Goal: Task Accomplishment & Management: Use online tool/utility

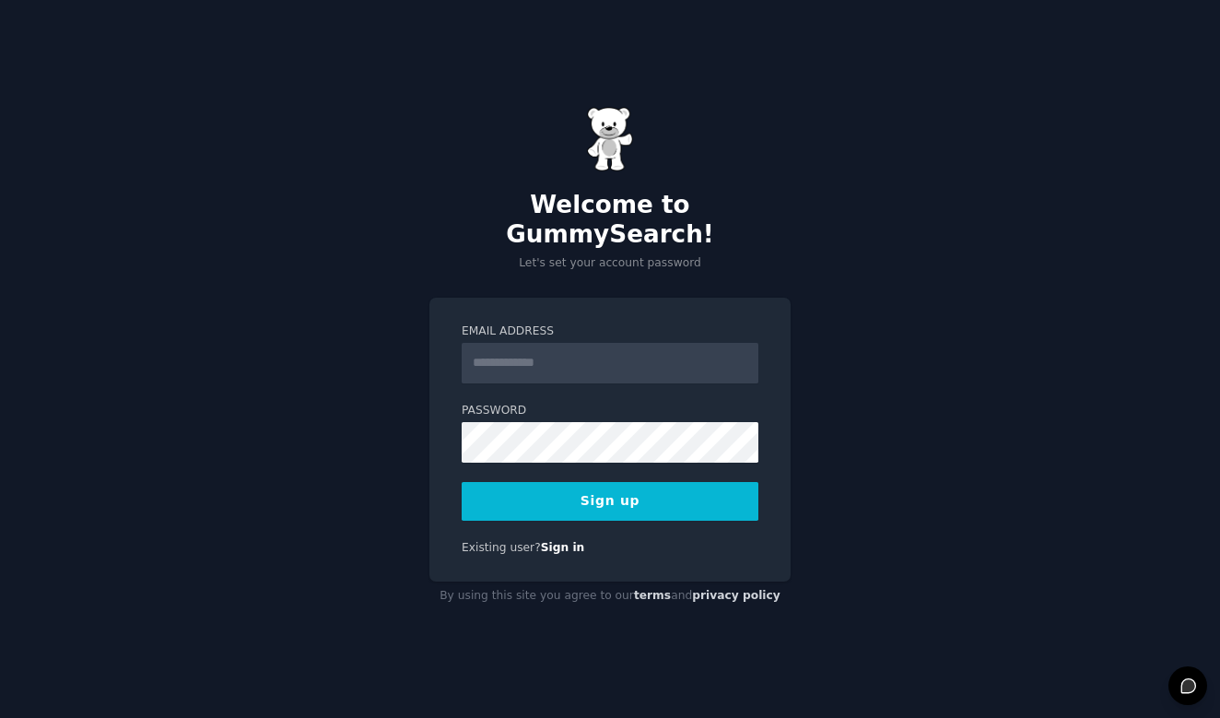
click at [571, 323] on label "Email Address" at bounding box center [610, 331] width 297 height 17
click at [571, 343] on input "Email Address" at bounding box center [610, 363] width 297 height 41
click at [571, 345] on input "Email Address" at bounding box center [610, 363] width 297 height 41
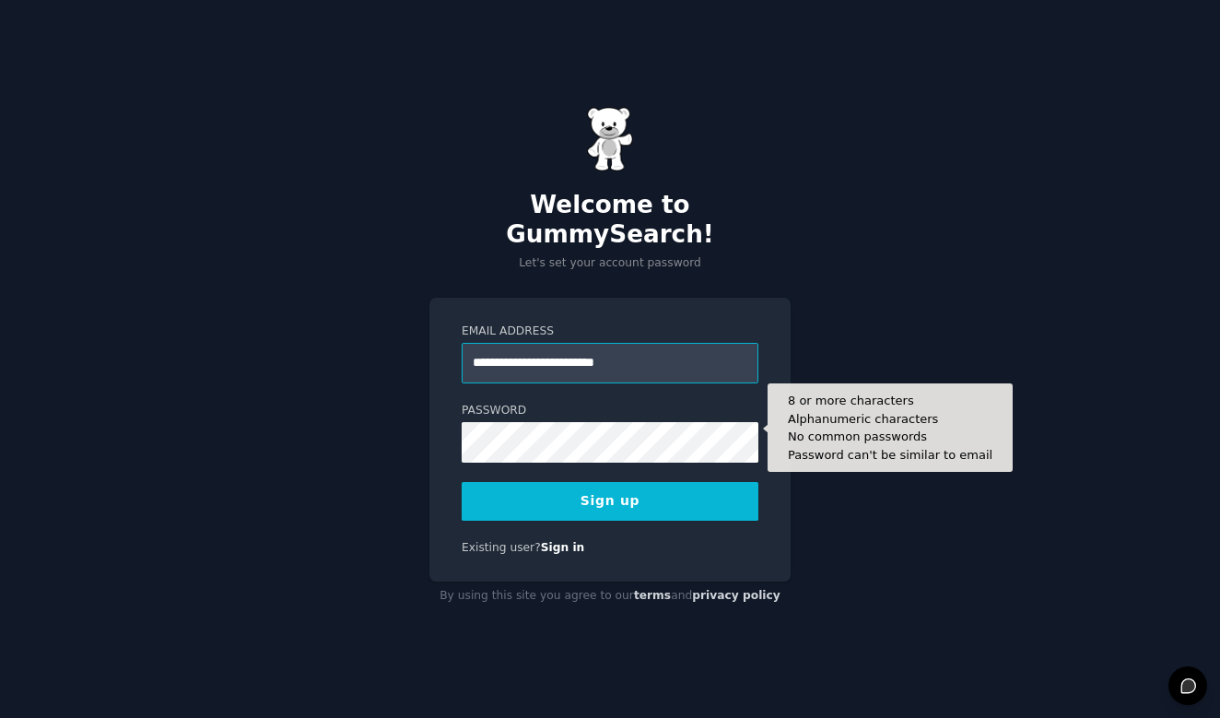
type input "**********"
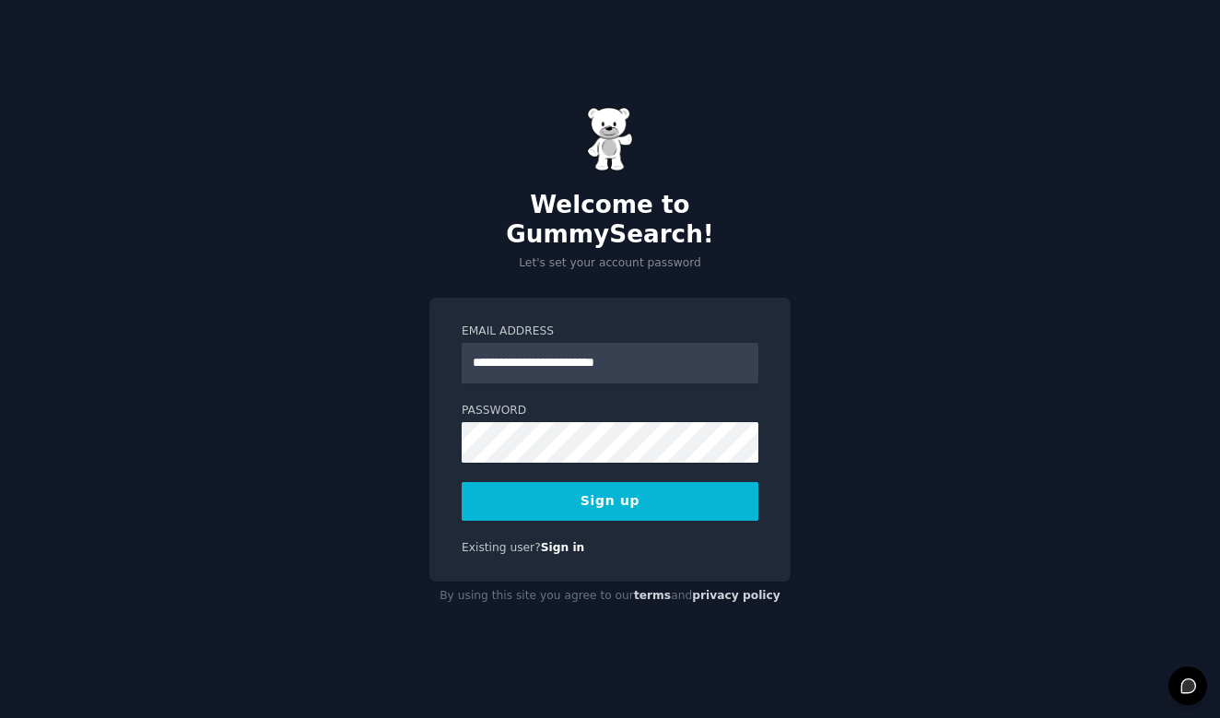
click at [694, 502] on button "Sign up" at bounding box center [610, 501] width 297 height 39
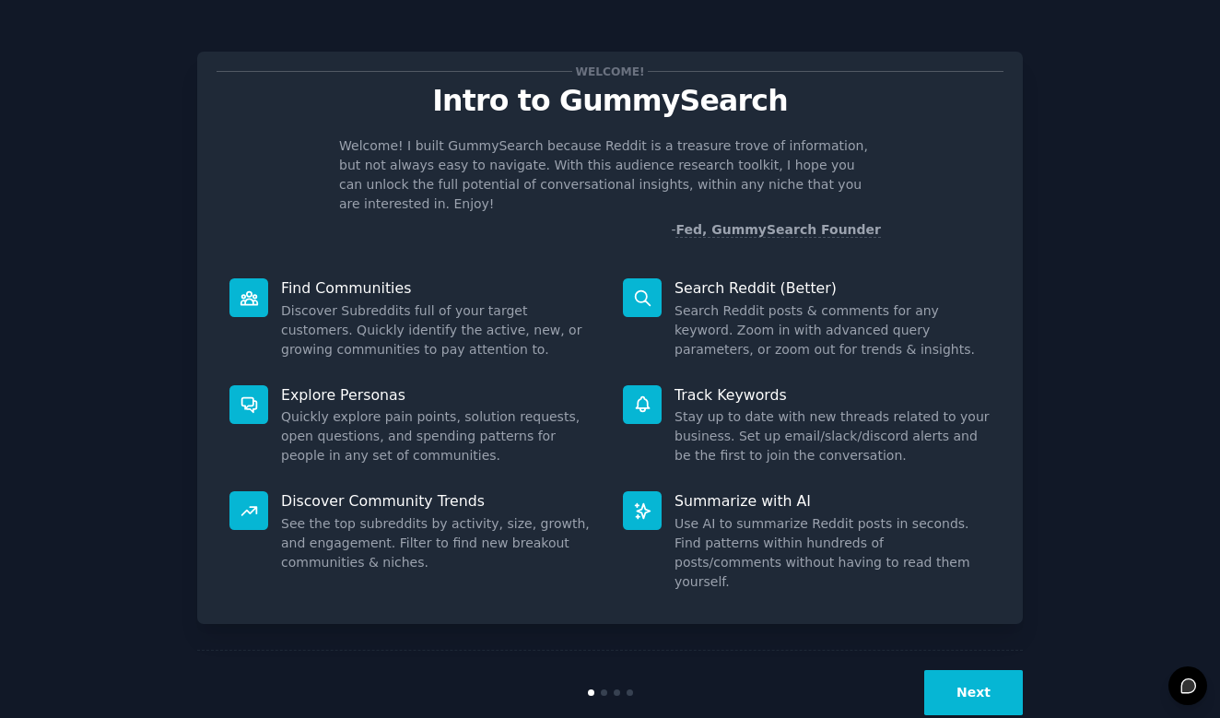
click at [1003, 670] on button "Next" at bounding box center [973, 692] width 99 height 45
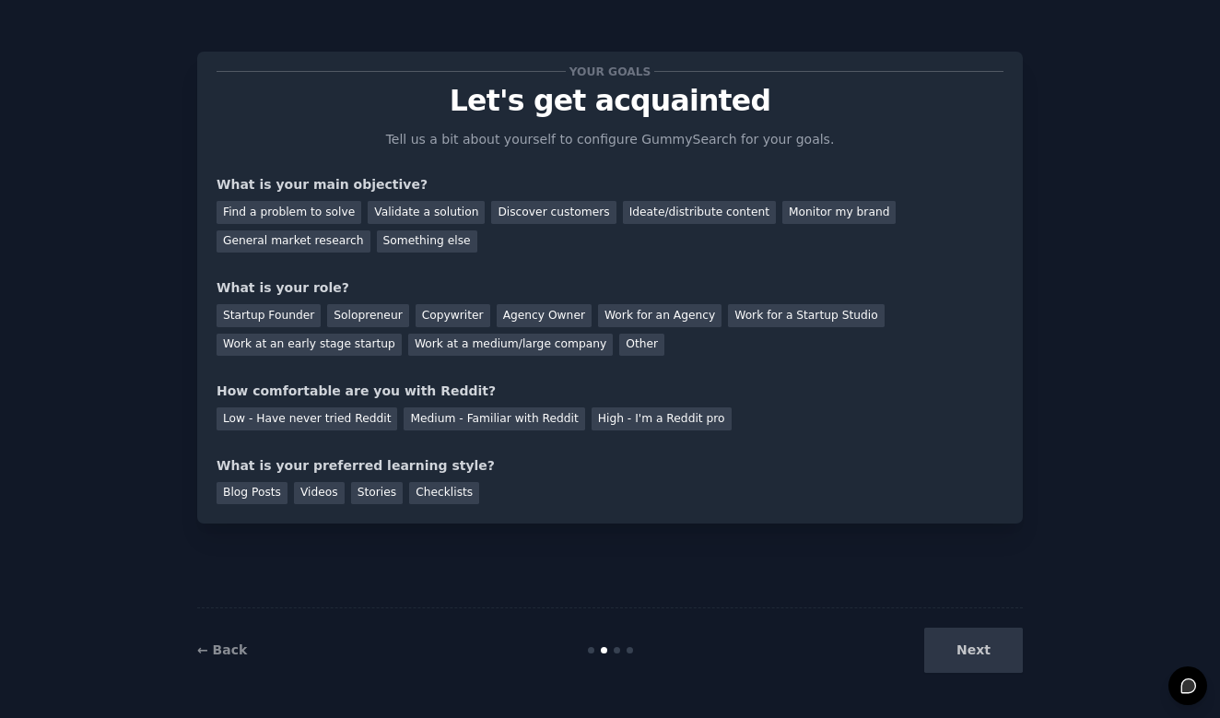
click at [1003, 654] on div "Next" at bounding box center [885, 650] width 276 height 45
click at [665, 556] on div "Your goals Let's get acquainted Tell us a bit about yourself to configure Gummy…" at bounding box center [610, 359] width 826 height 666
click at [324, 213] on div "Find a problem to solve" at bounding box center [289, 212] width 145 height 23
click at [270, 315] on div "Startup Founder" at bounding box center [269, 315] width 104 height 23
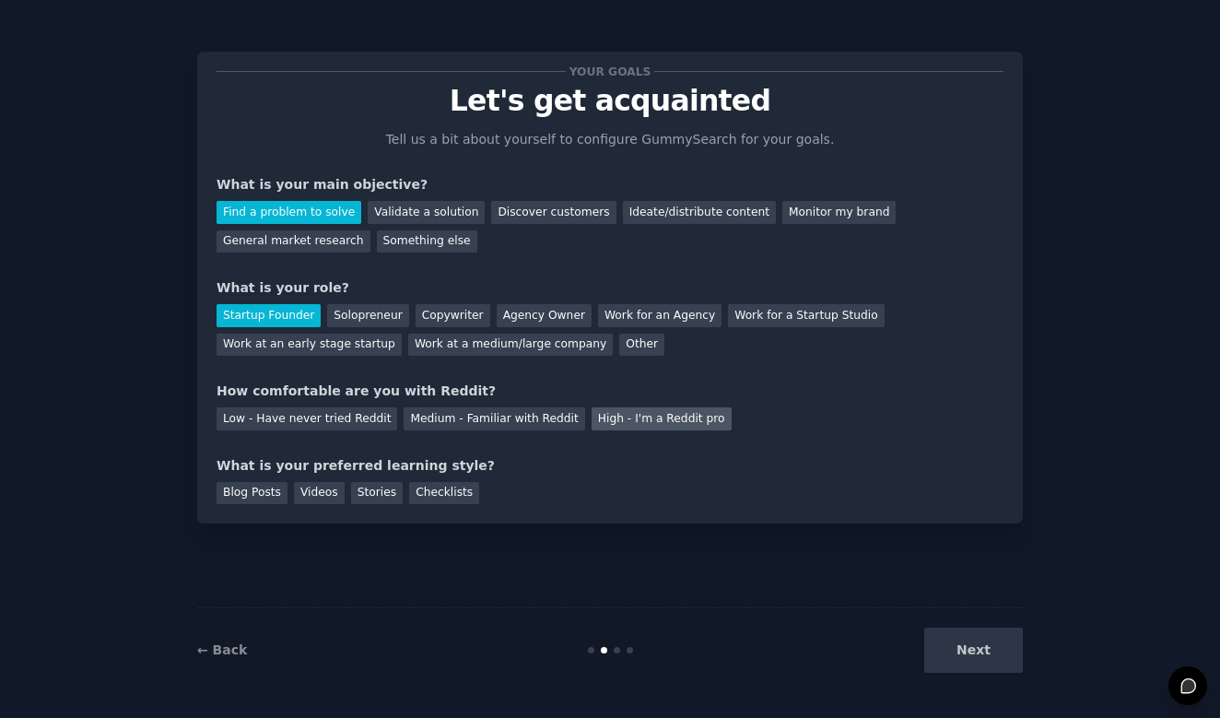
click at [593, 417] on div "High - I'm a Reddit pro" at bounding box center [662, 418] width 140 height 23
click at [264, 492] on div "Blog Posts" at bounding box center [252, 493] width 71 height 23
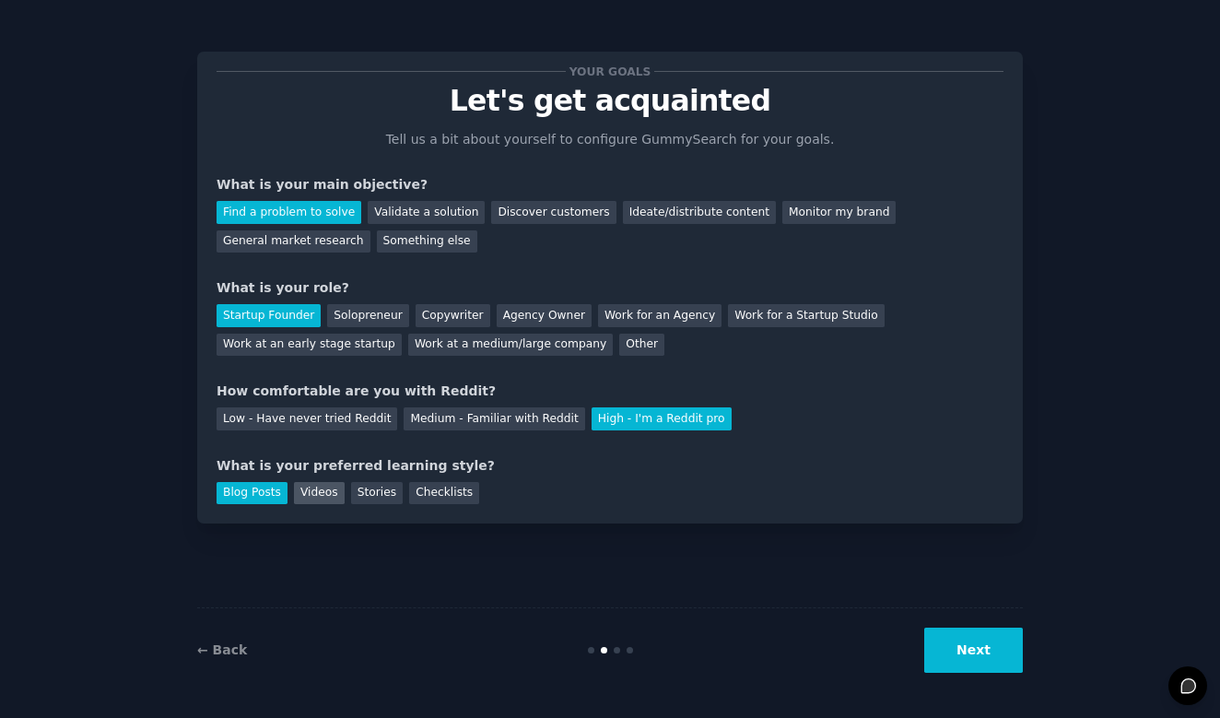
click at [308, 492] on div "Videos" at bounding box center [319, 493] width 51 height 23
click at [379, 492] on div "Stories" at bounding box center [377, 493] width 52 height 23
click at [449, 492] on div "Checklists" at bounding box center [444, 493] width 70 height 23
click at [274, 489] on div "Blog Posts" at bounding box center [252, 493] width 71 height 23
click at [956, 639] on button "Next" at bounding box center [973, 650] width 99 height 45
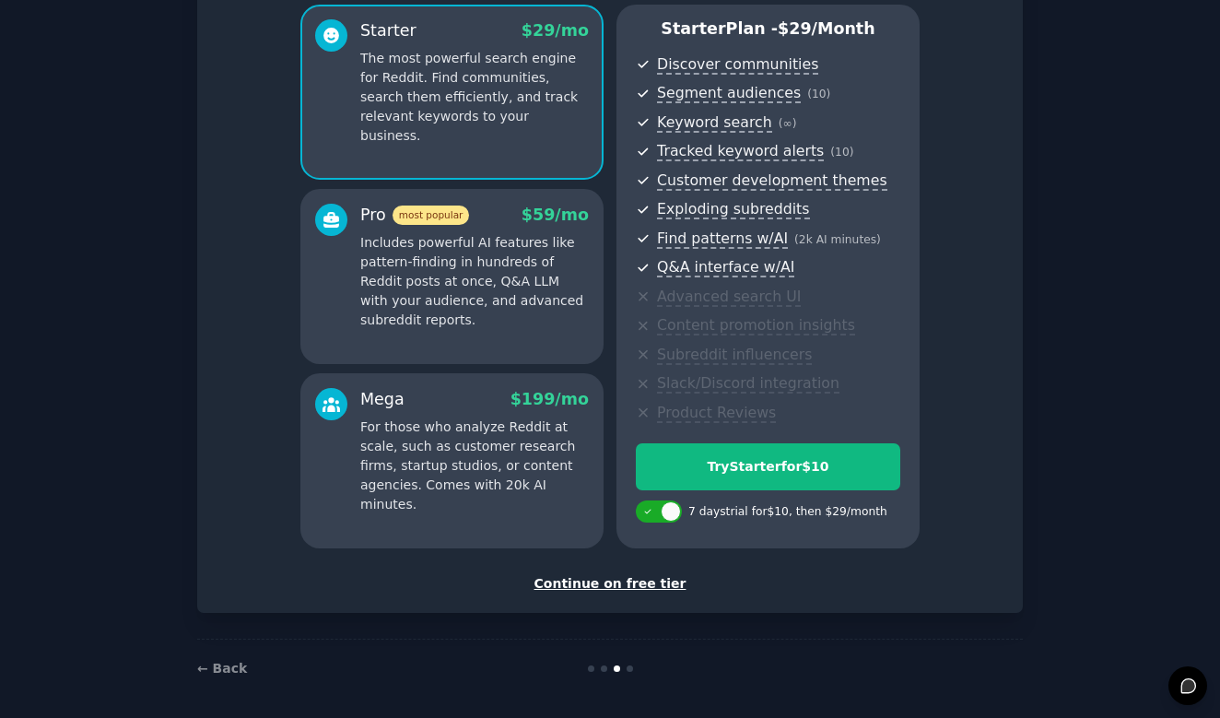
scroll to position [159, 0]
click at [642, 579] on div "Continue on free tier" at bounding box center [610, 584] width 787 height 19
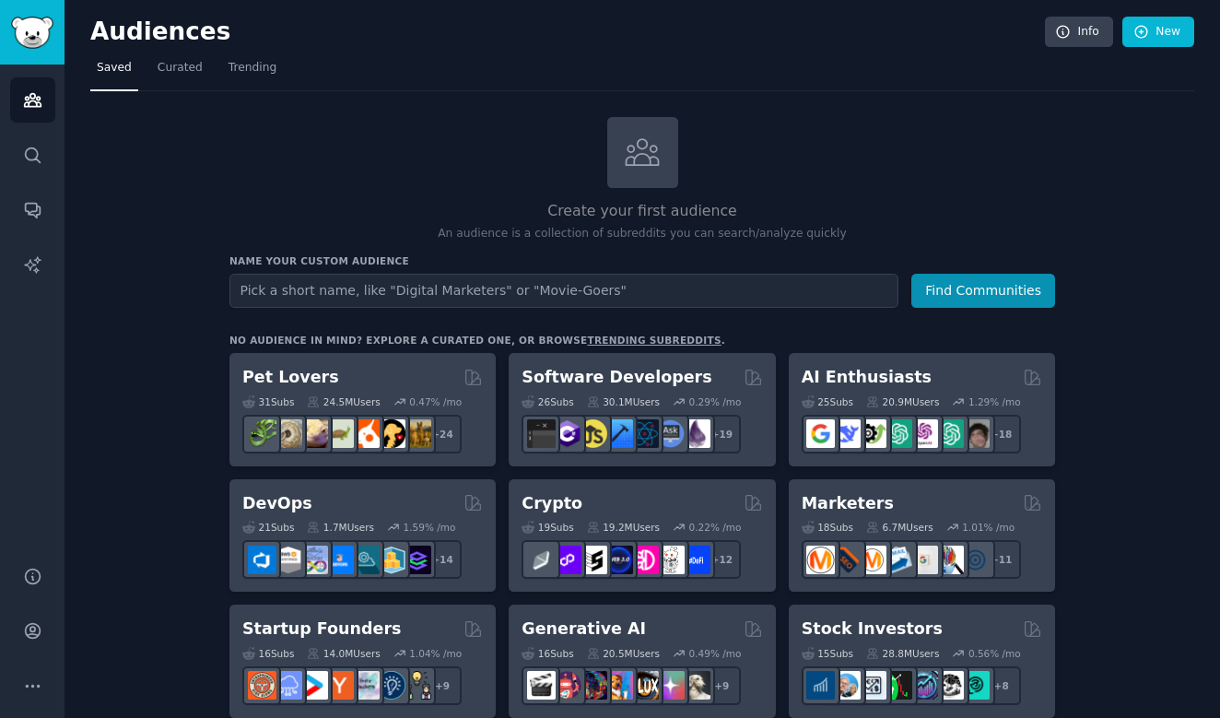
click at [464, 284] on input "text" at bounding box center [563, 291] width 669 height 34
type input "golf"
click at [939, 288] on button "Find Communities" at bounding box center [983, 291] width 144 height 34
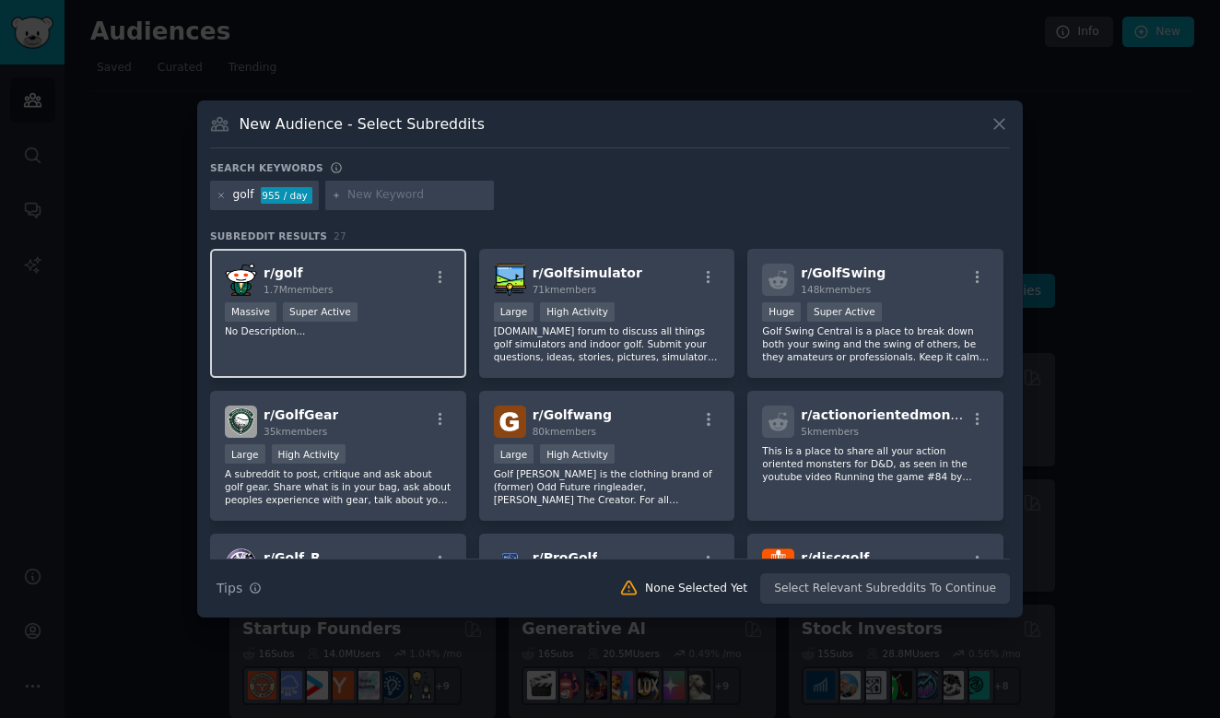
click at [275, 291] on span "1.7M members" at bounding box center [299, 289] width 70 height 11
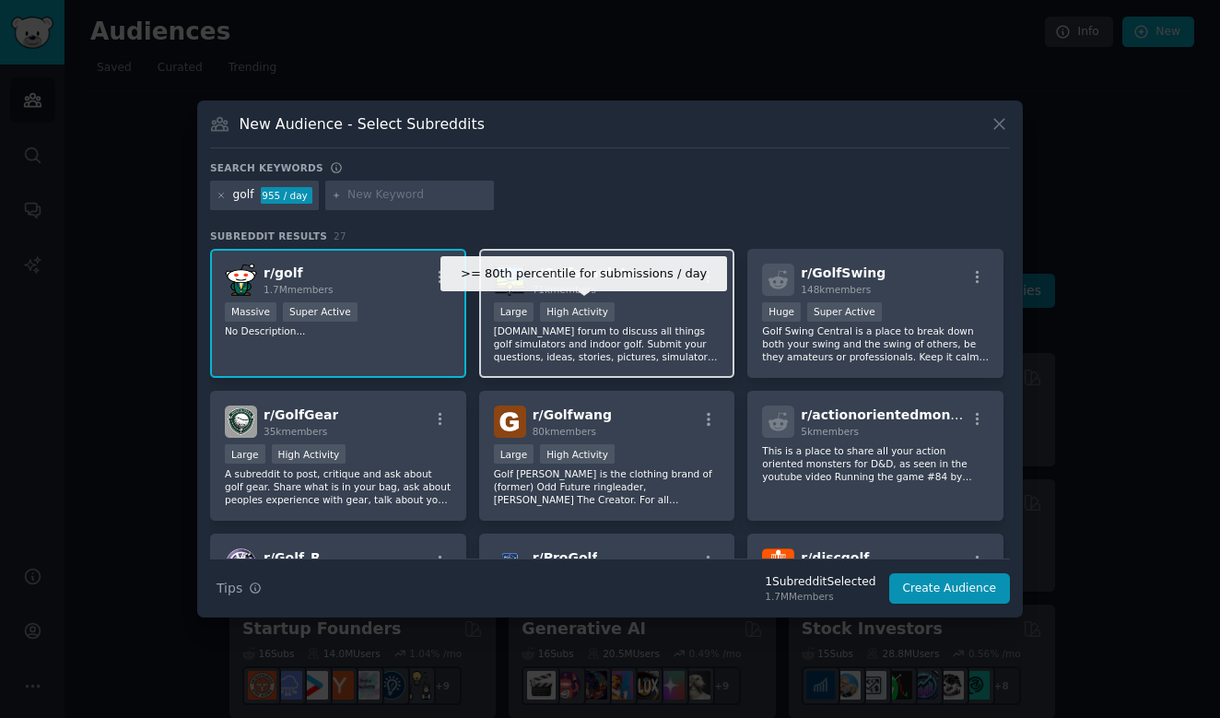
click at [555, 304] on div "High Activity" at bounding box center [577, 311] width 75 height 19
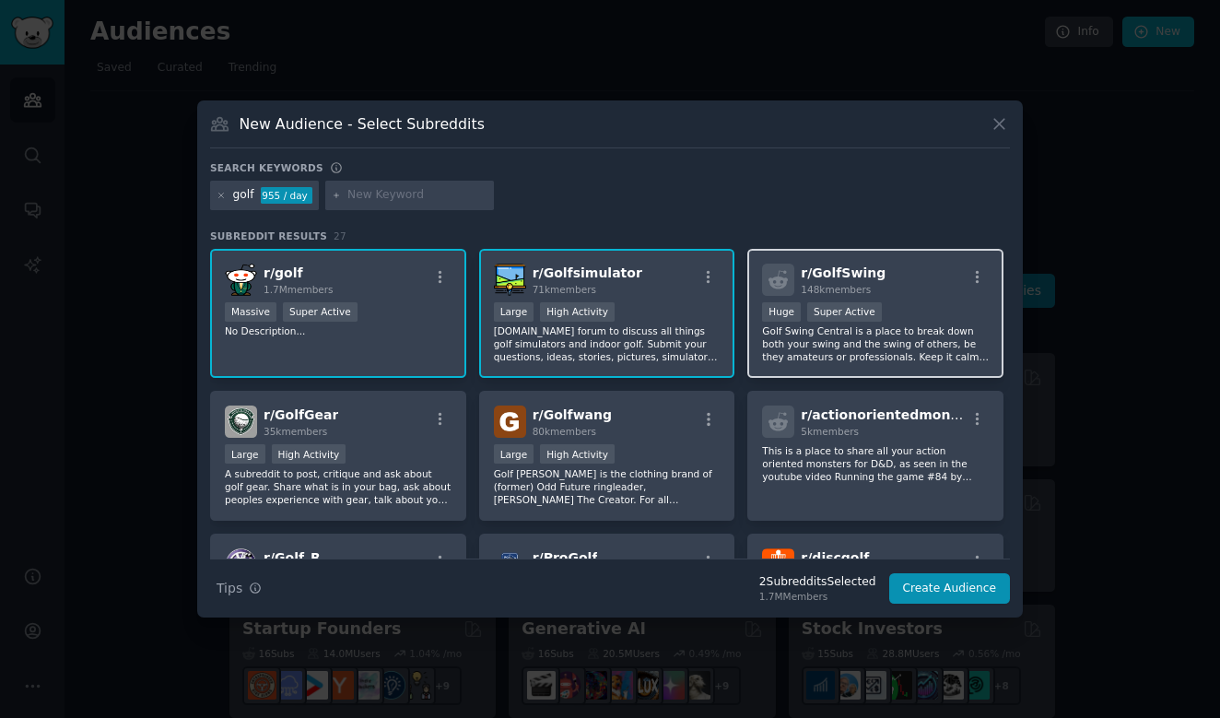
click at [883, 298] on div "r/ GolfSwing 148k members Huge Super Active Golf Swing Central is a place to br…" at bounding box center [875, 314] width 256 height 130
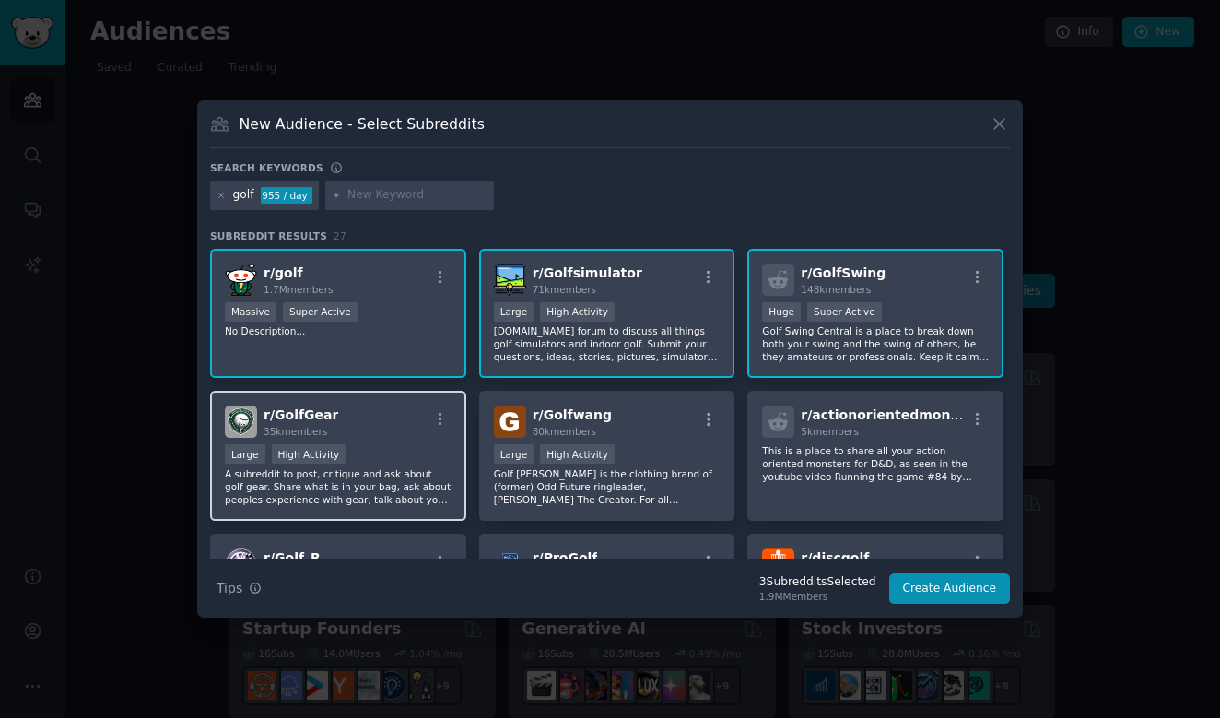
click at [420, 447] on div "Large High Activity" at bounding box center [338, 455] width 227 height 23
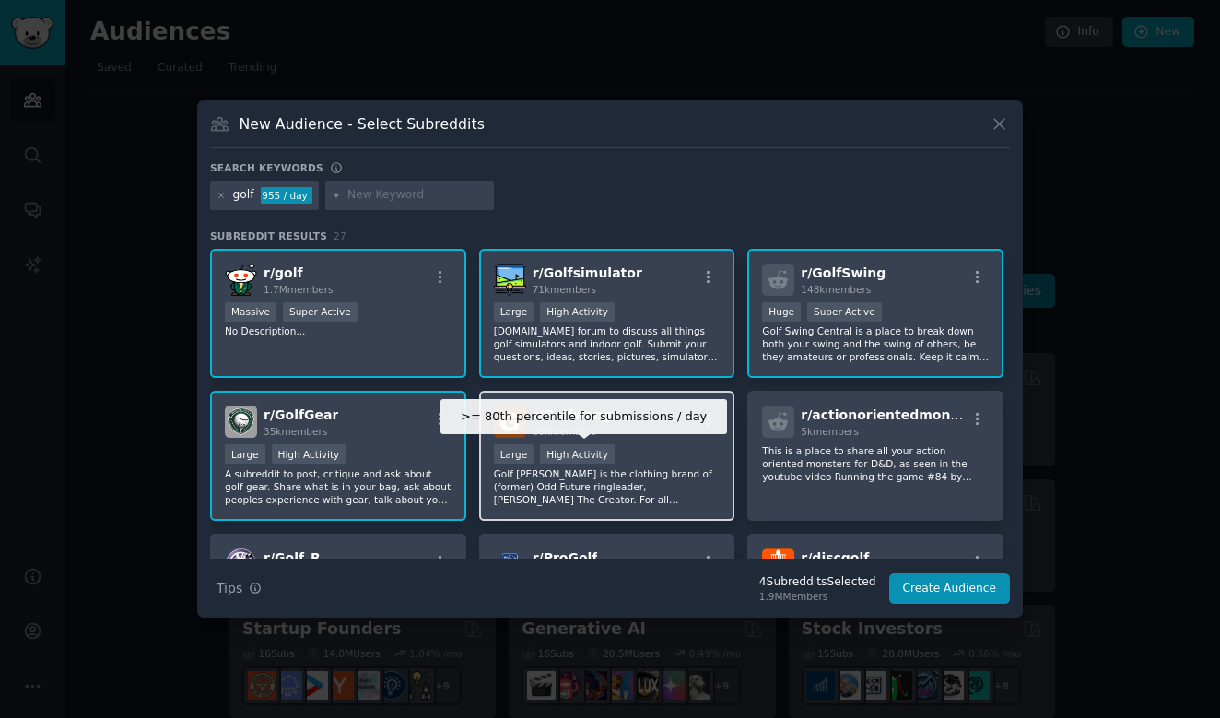
click at [553, 450] on div "High Activity" at bounding box center [577, 453] width 75 height 19
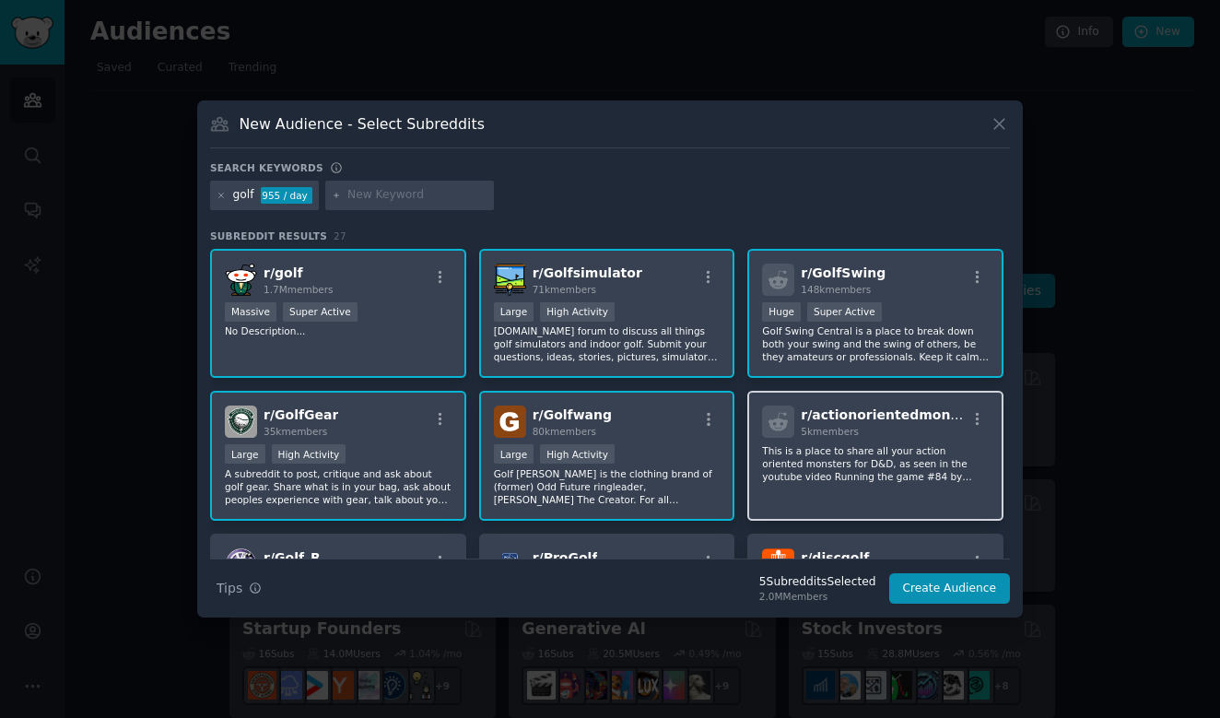
click at [811, 443] on div "r/ actionorientedmonster 5k members This is a place to share all your action or…" at bounding box center [875, 456] width 256 height 130
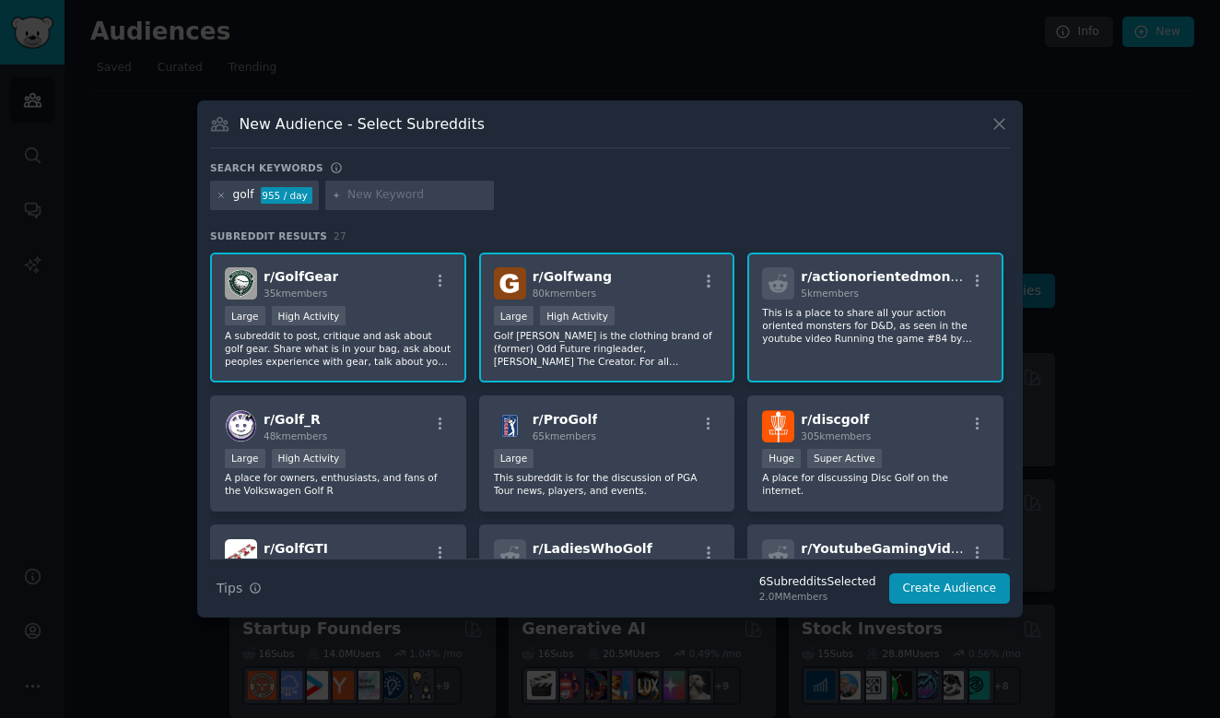
scroll to position [165, 0]
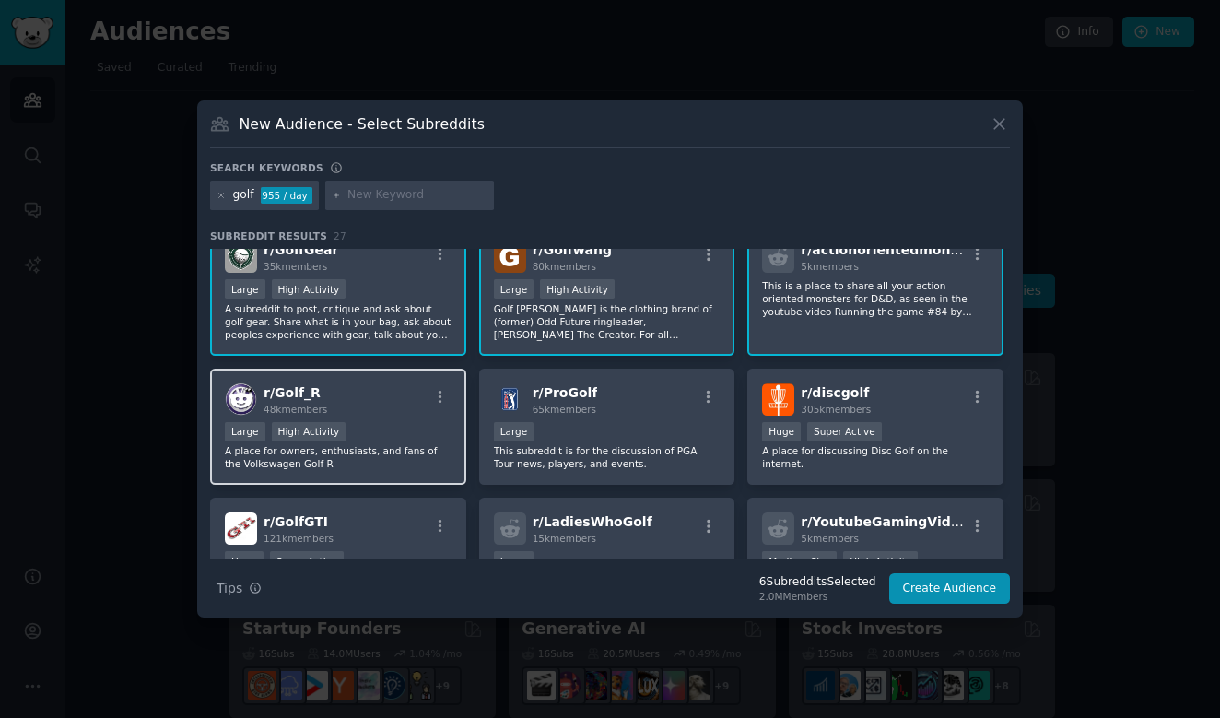
click at [372, 411] on div "r/ Golf_R 48k members" at bounding box center [338, 399] width 227 height 32
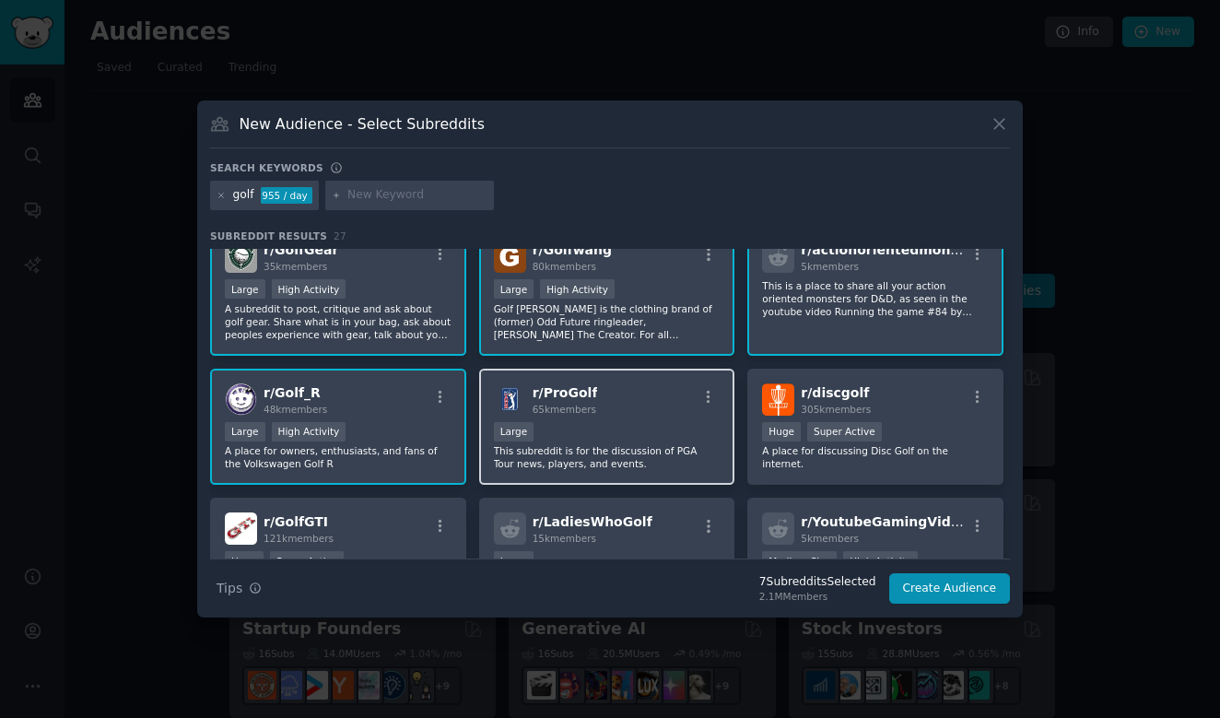
click at [592, 413] on span "65k members" at bounding box center [565, 409] width 64 height 11
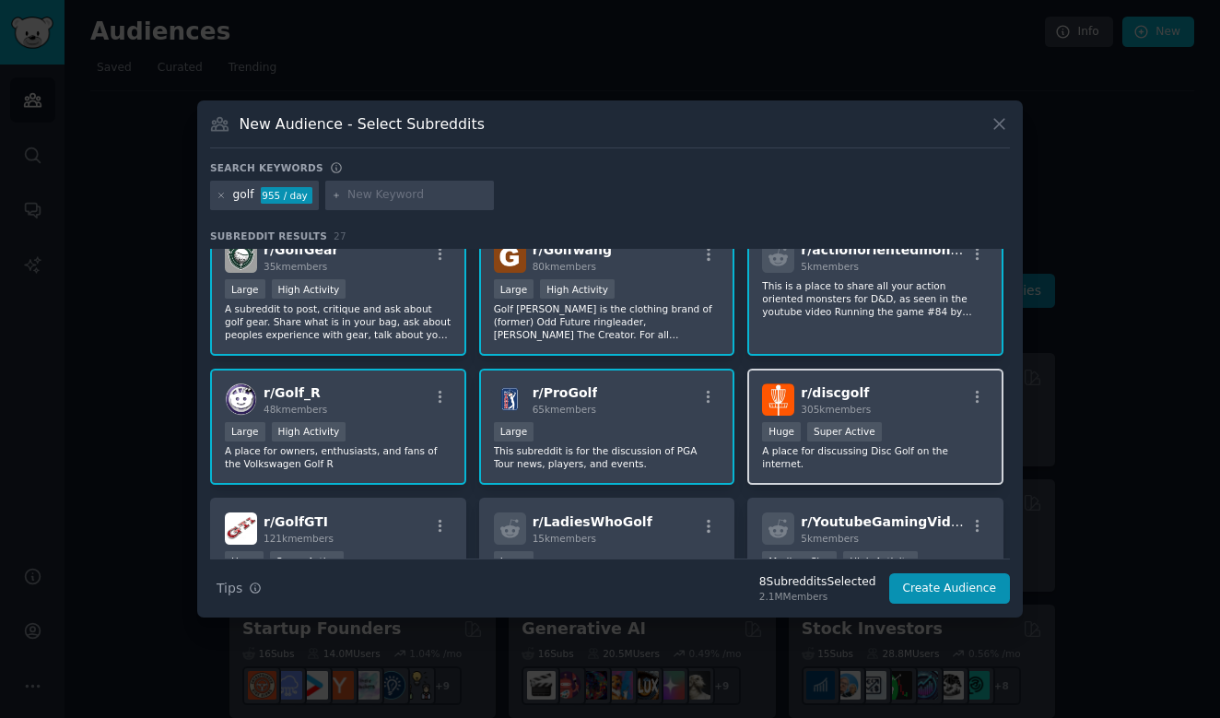
click at [764, 414] on img at bounding box center [778, 399] width 32 height 32
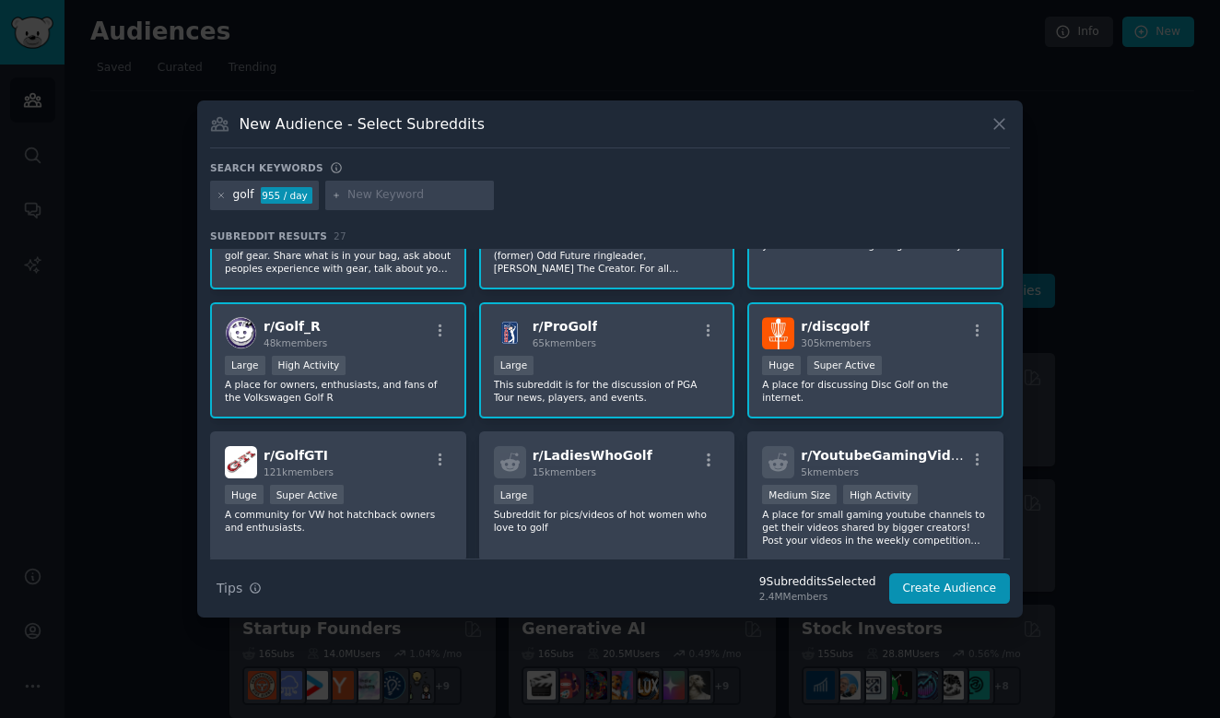
scroll to position [287, 0]
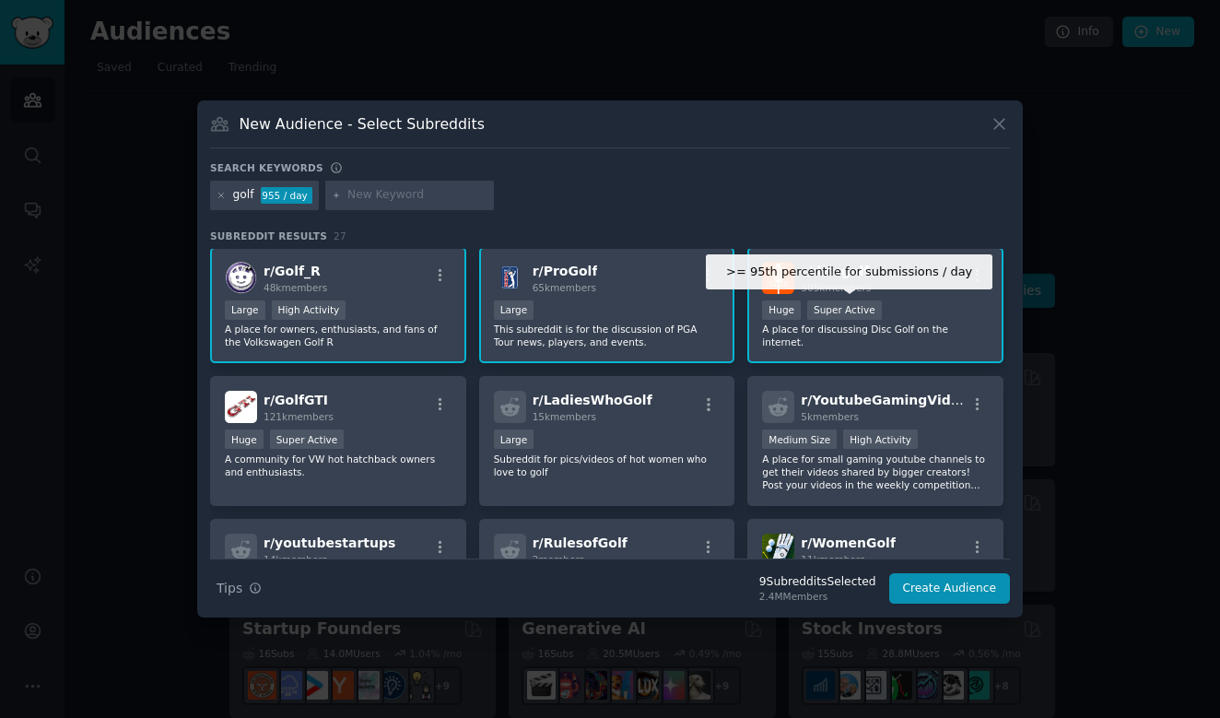
click at [816, 300] on div "Super Active" at bounding box center [844, 309] width 75 height 19
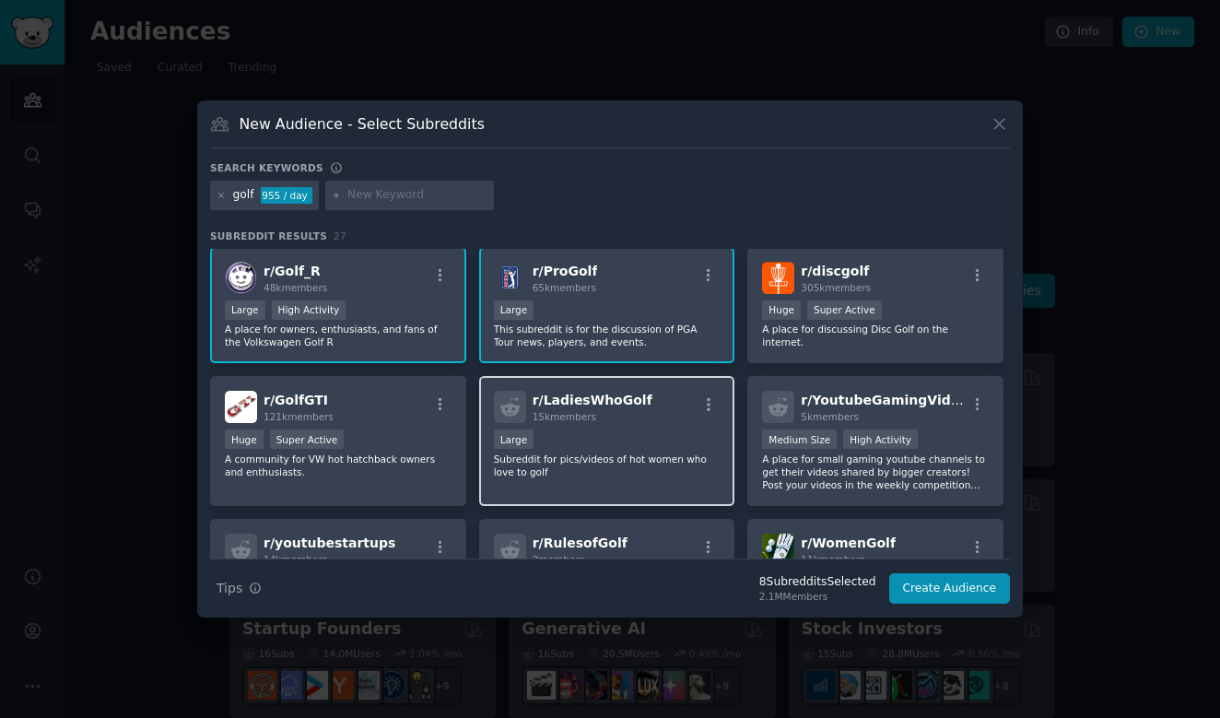
click at [579, 422] on span "15k members" at bounding box center [565, 416] width 64 height 11
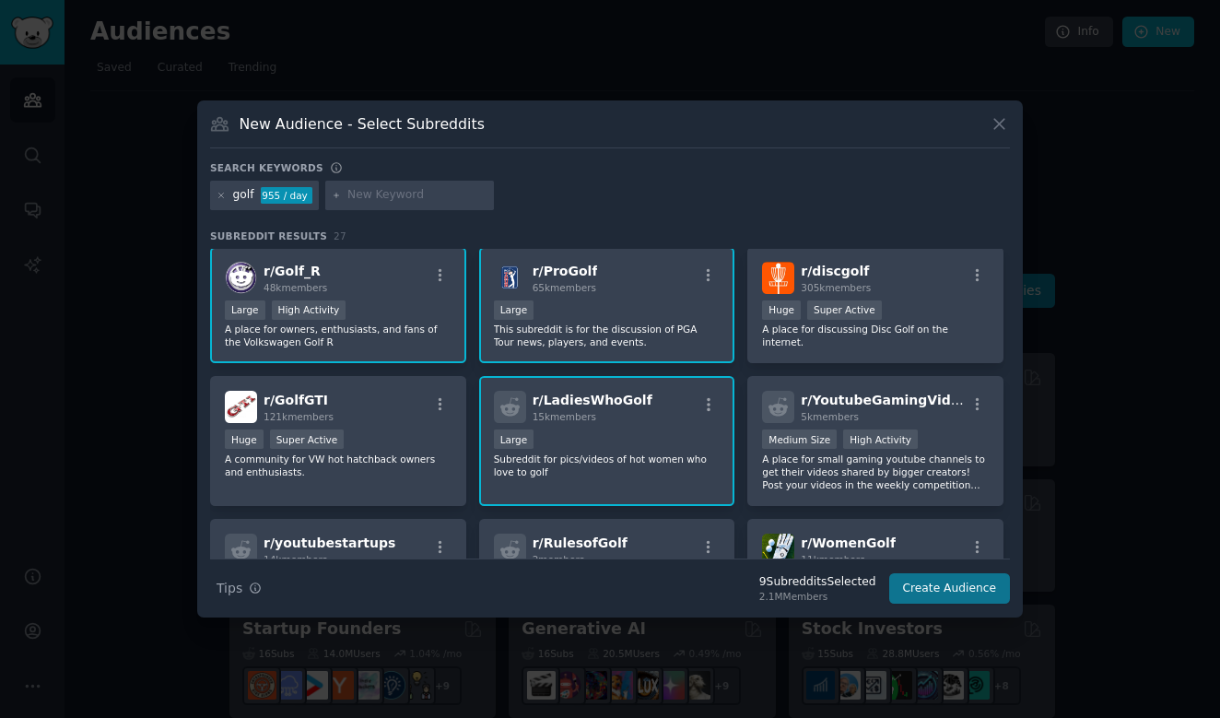
click at [942, 584] on button "Create Audience" at bounding box center [950, 588] width 122 height 31
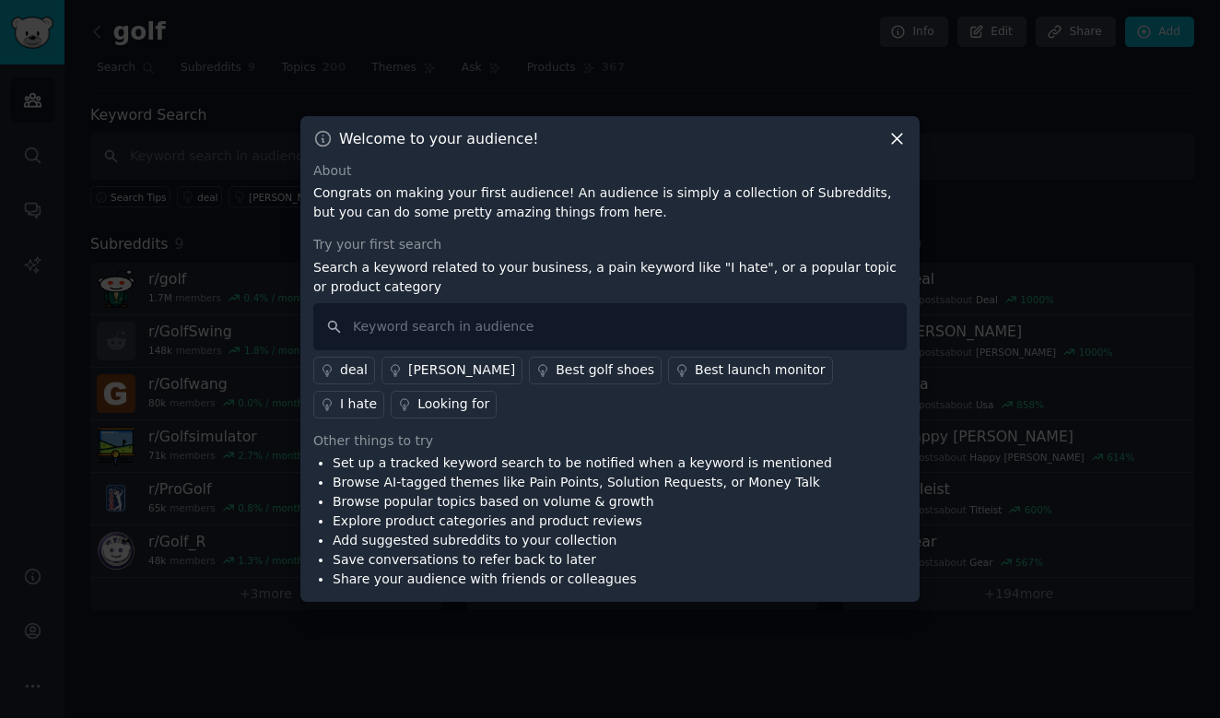
click at [901, 154] on div "Welcome to your audience! About Congrats on making your first audience! An audi…" at bounding box center [609, 359] width 619 height 487
click at [898, 139] on icon at bounding box center [897, 139] width 10 height 10
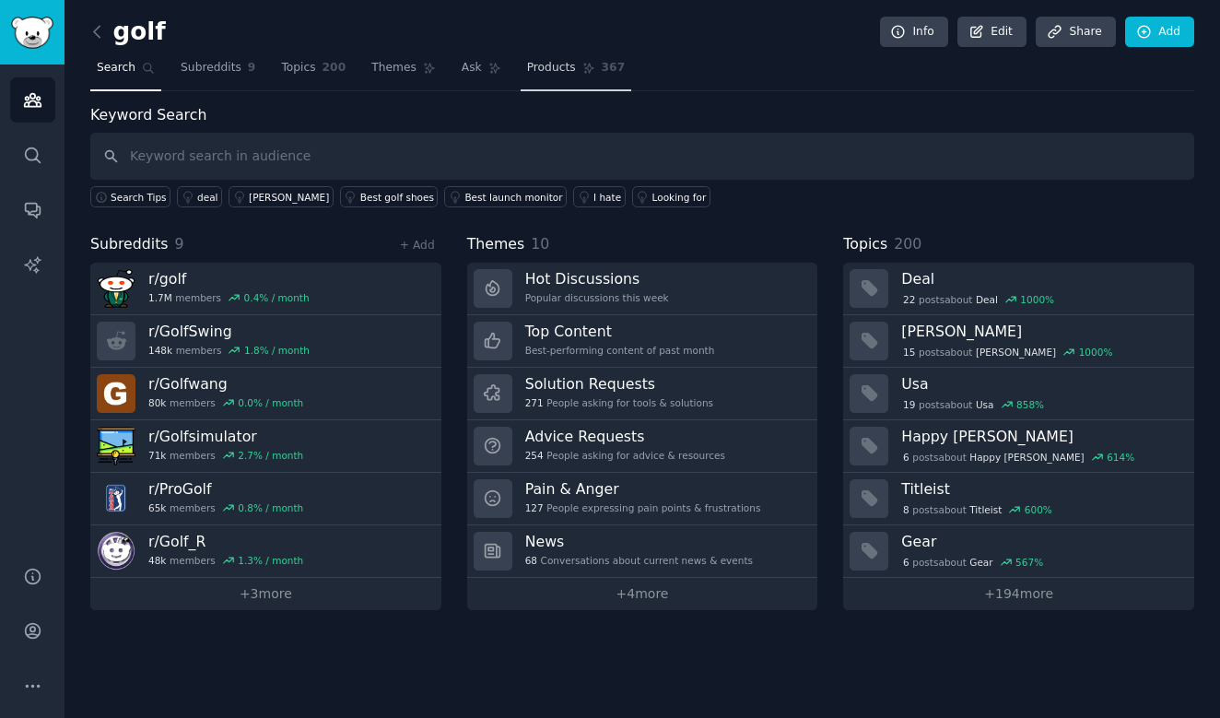
click at [564, 66] on span "Products" at bounding box center [551, 68] width 49 height 17
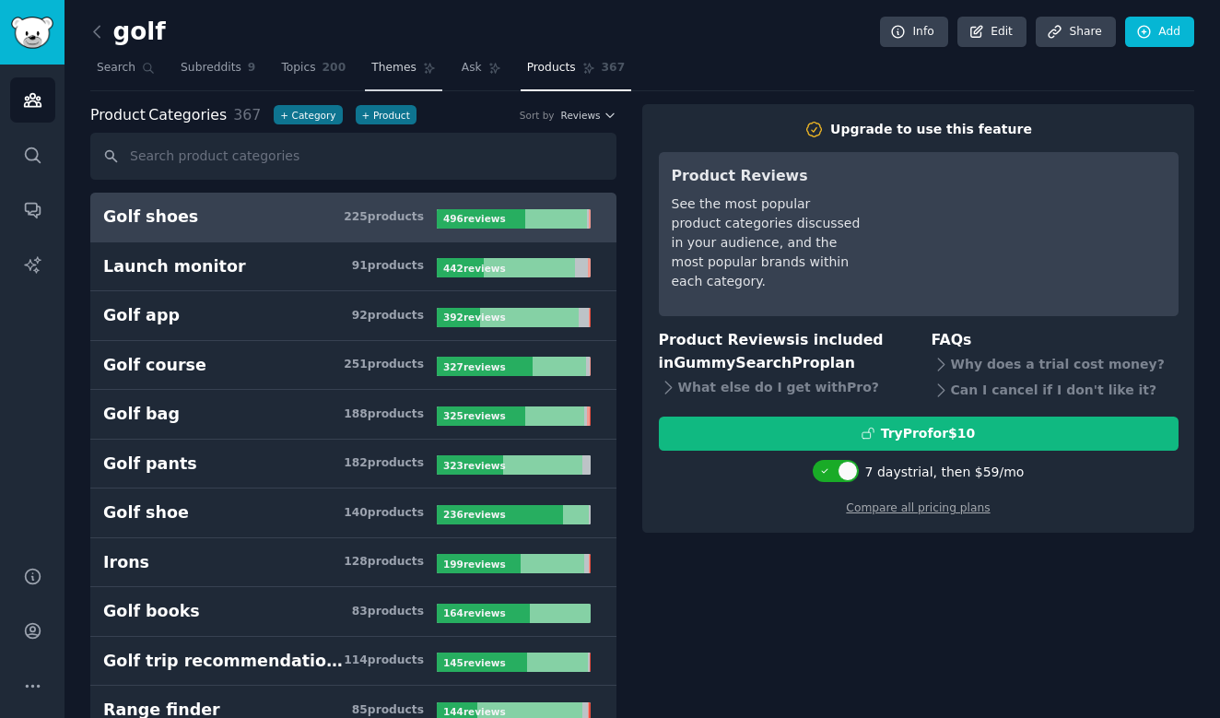
click at [411, 71] on span "Themes" at bounding box center [393, 68] width 45 height 17
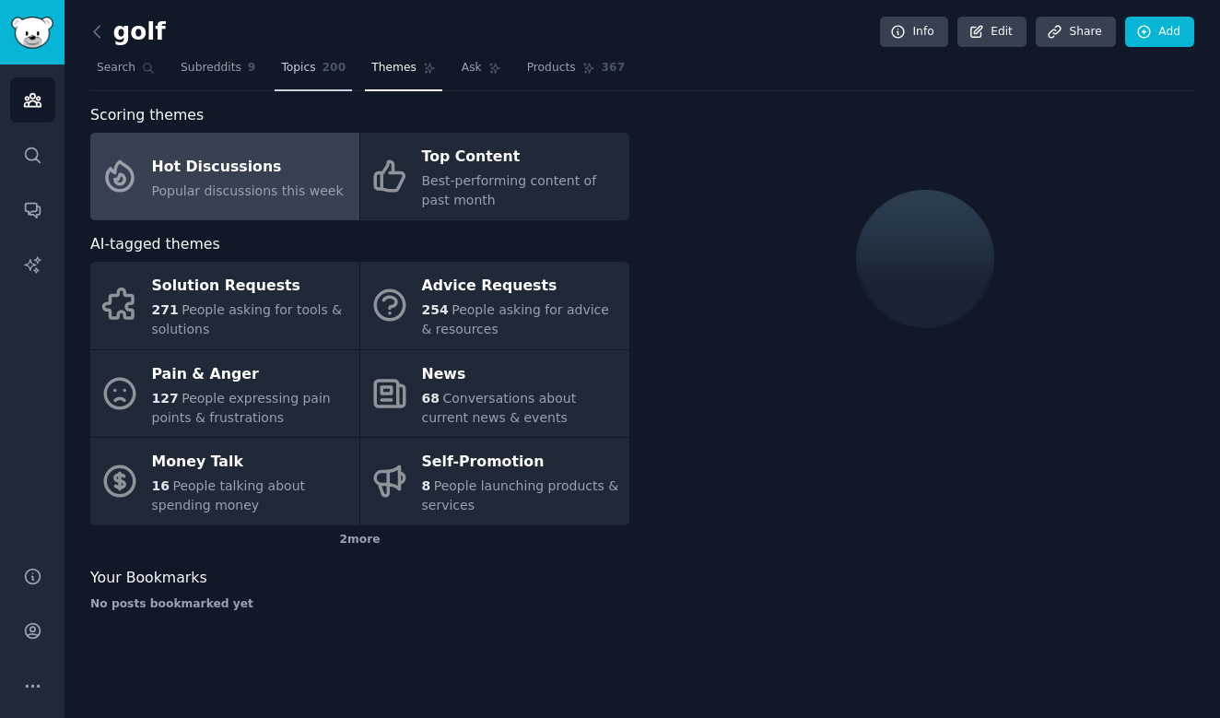
click at [323, 84] on link "Topics 200" at bounding box center [313, 72] width 77 height 38
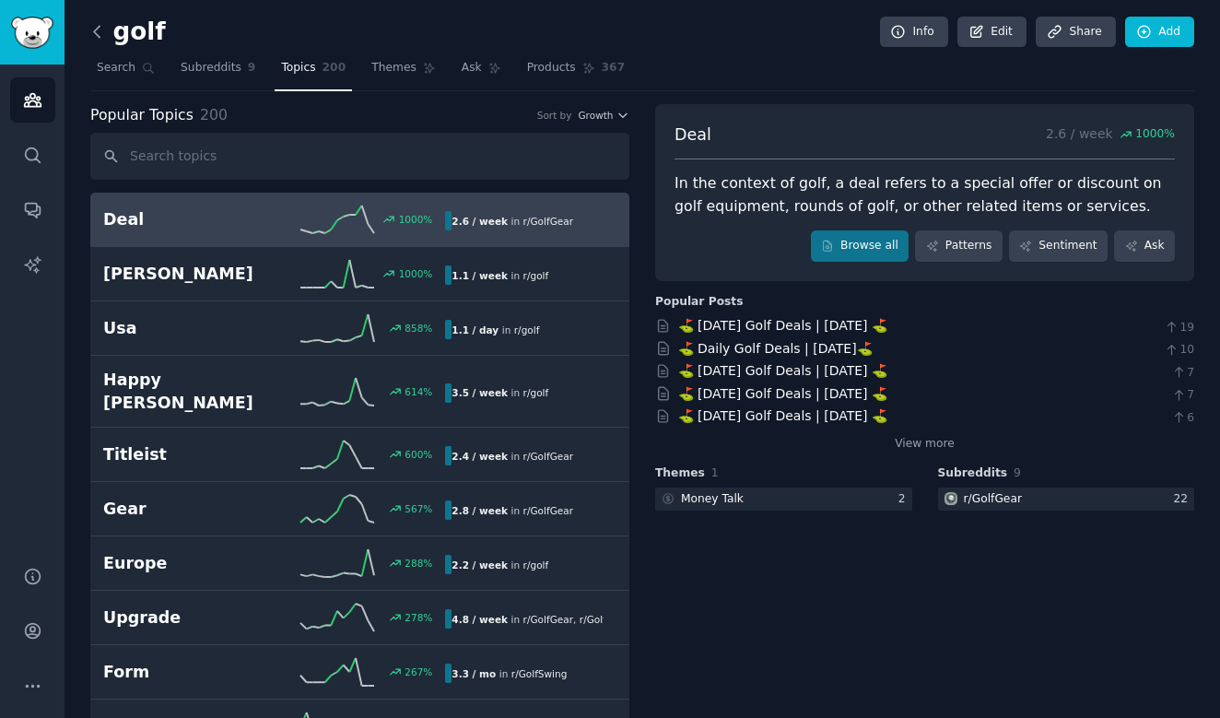
click at [103, 29] on icon at bounding box center [97, 31] width 19 height 19
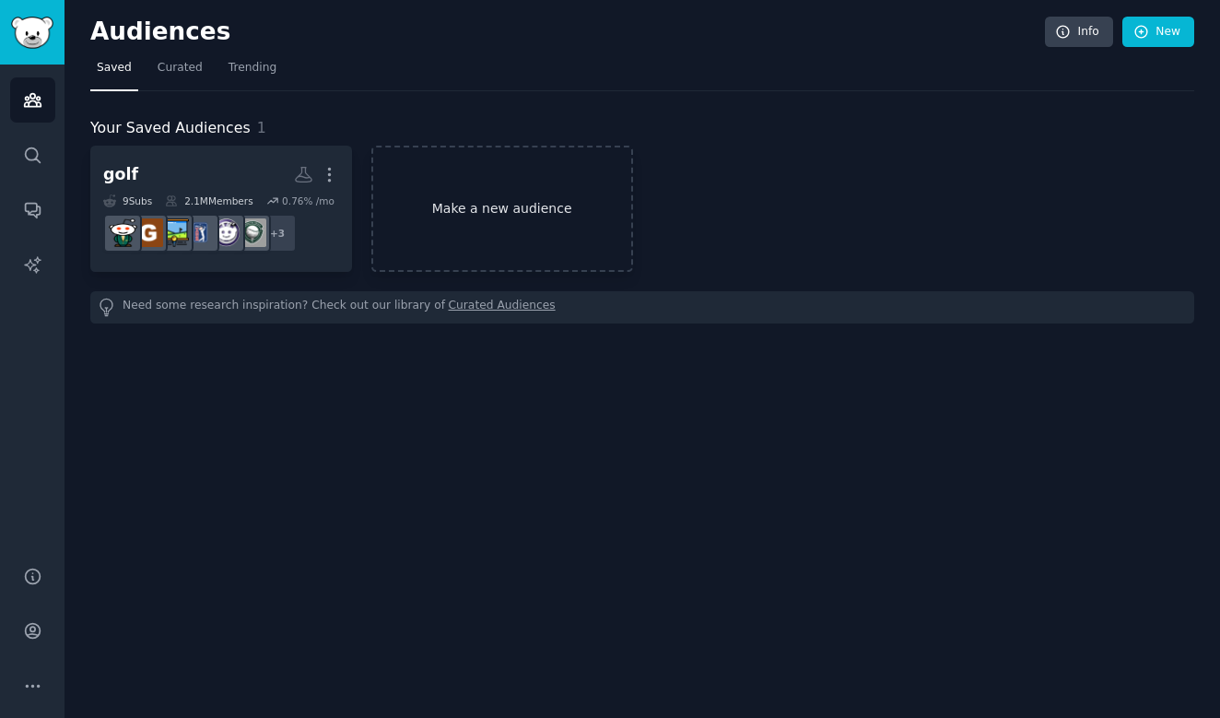
click at [421, 235] on link "Make a new audience" at bounding box center [502, 209] width 262 height 126
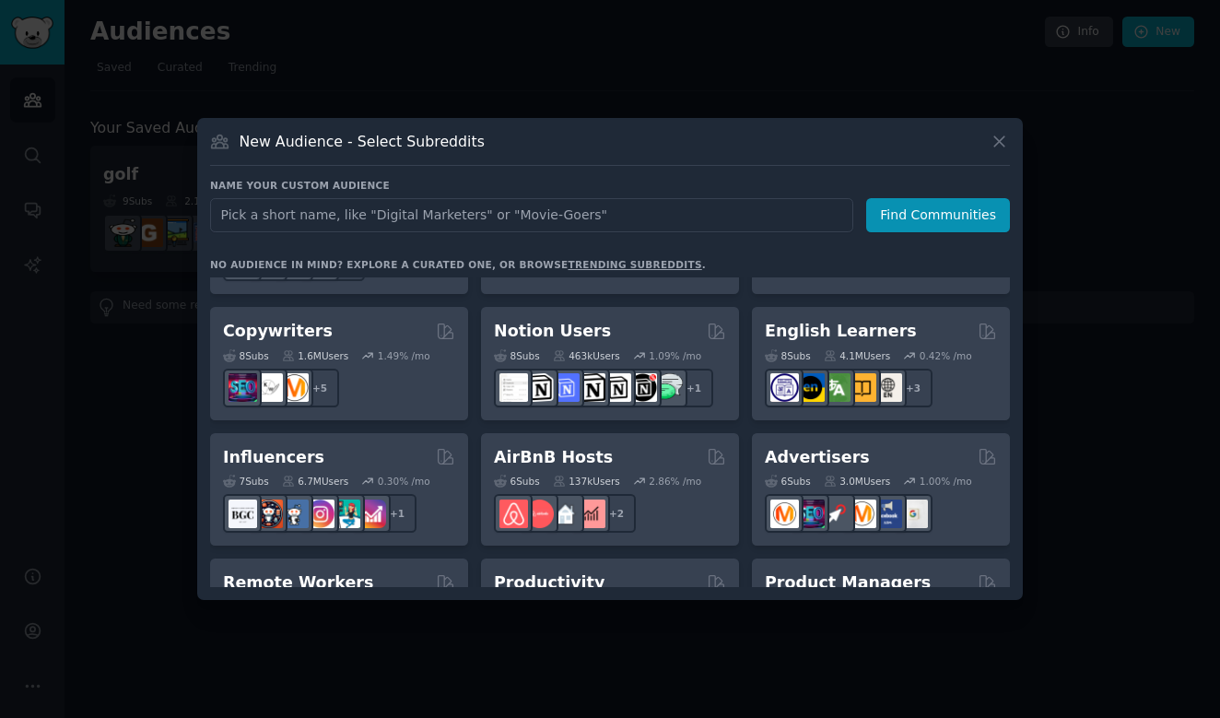
scroll to position [1117, 0]
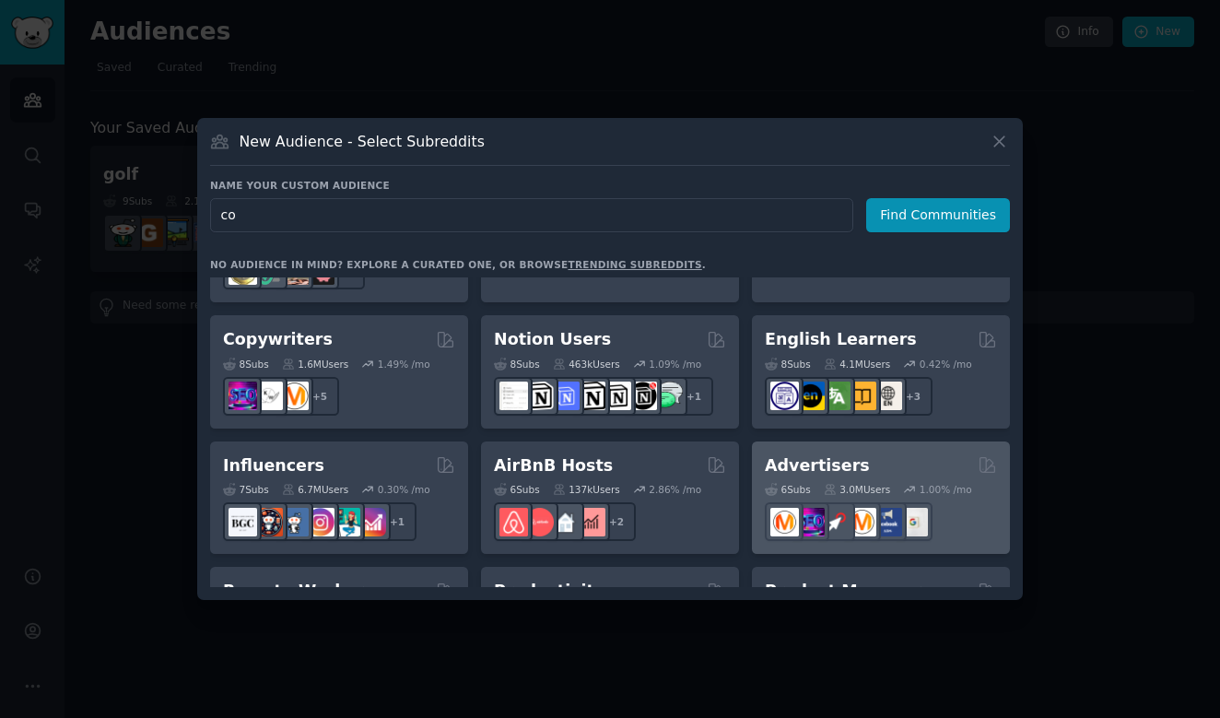
type input "c"
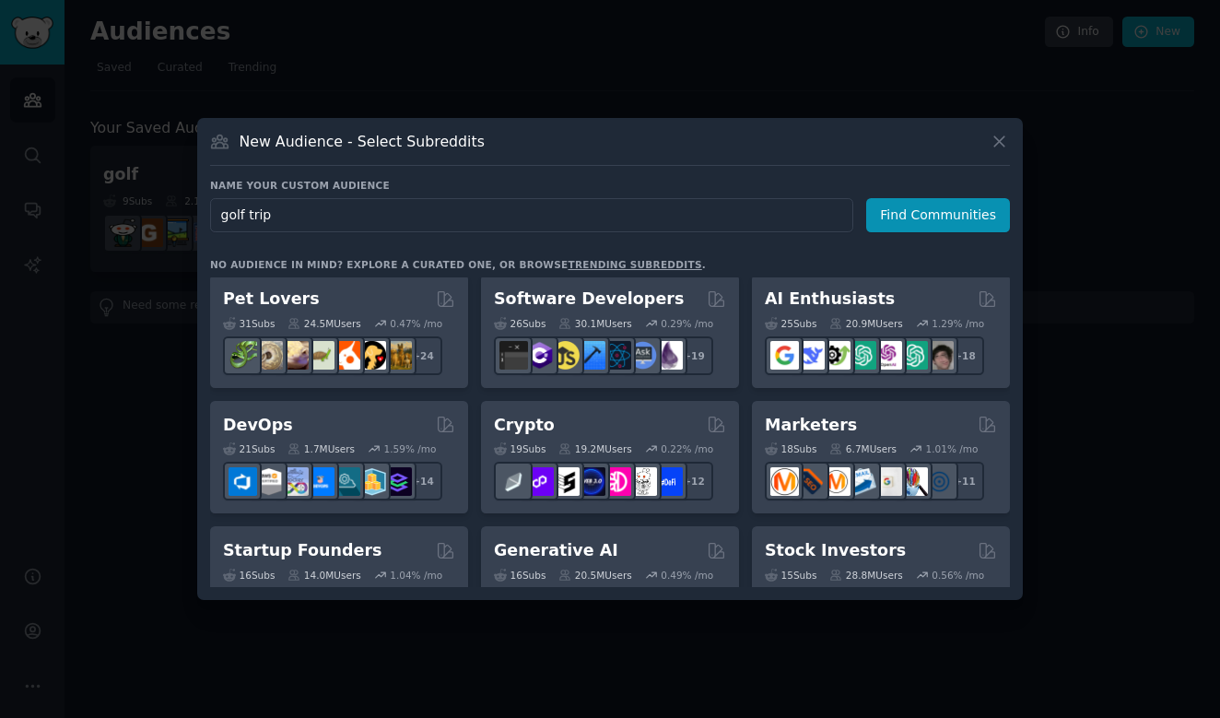
scroll to position [0, 0]
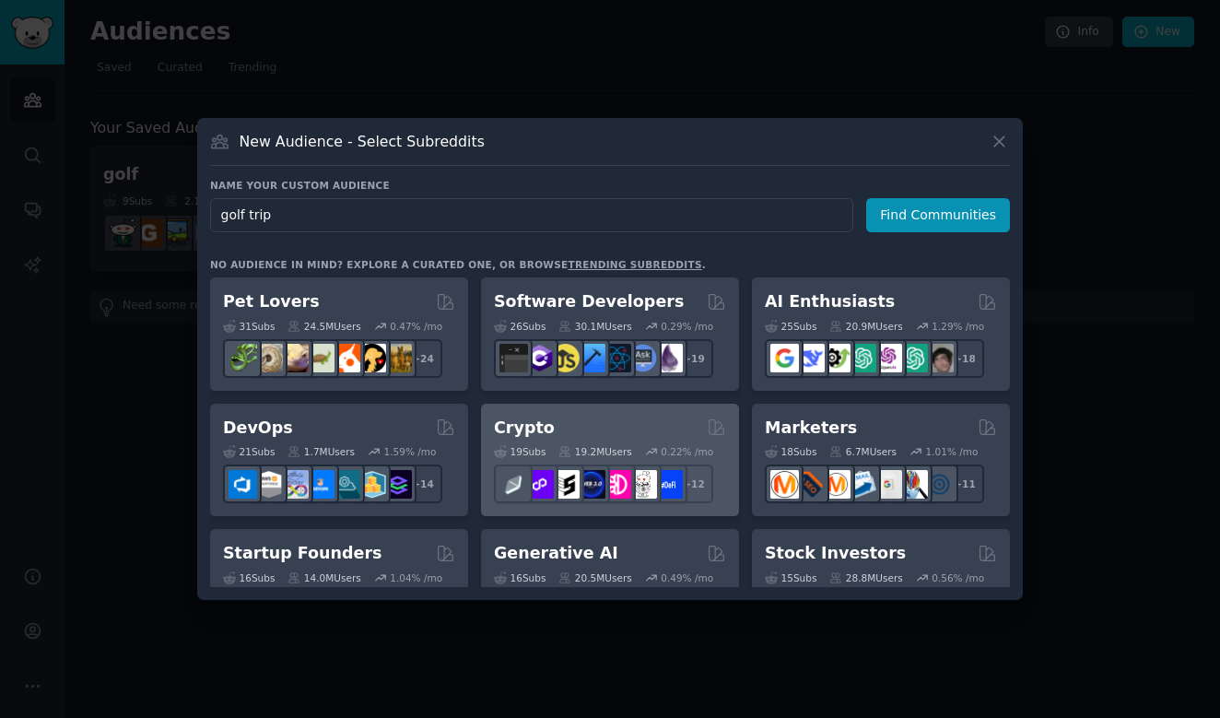
type input "golf trip"
click at [618, 432] on div "Crypto" at bounding box center [610, 428] width 232 height 23
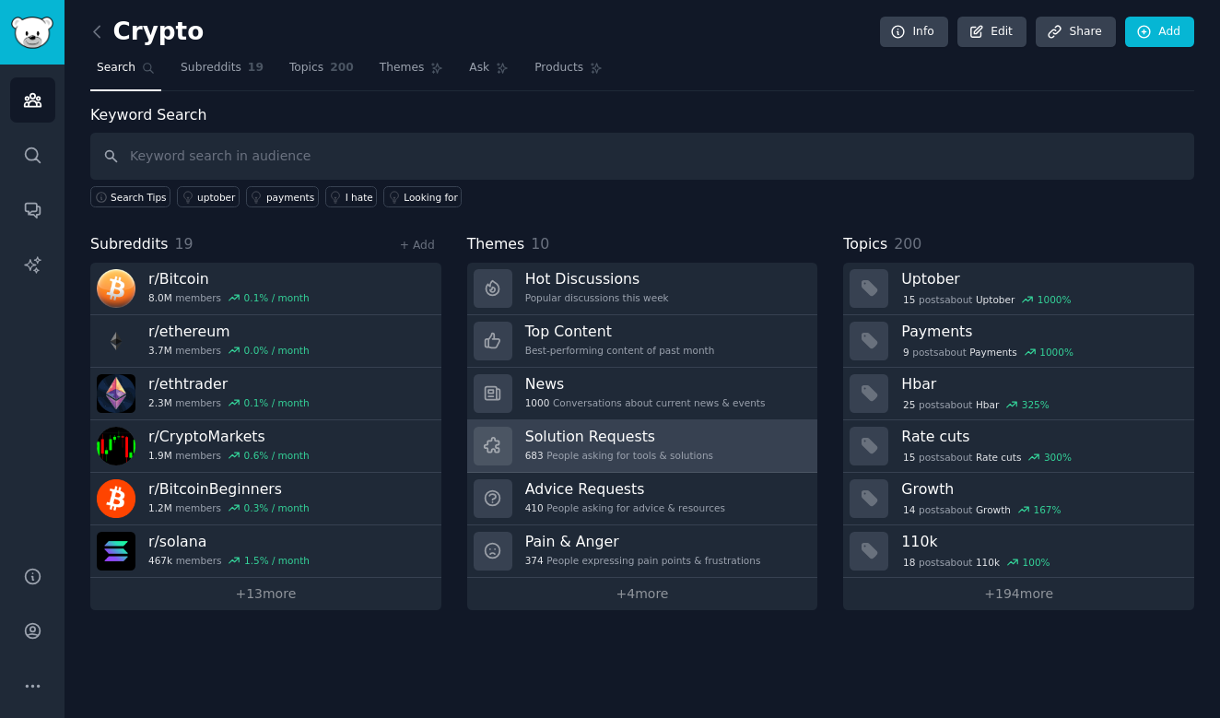
click at [682, 434] on h3 "Solution Requests" at bounding box center [619, 436] width 188 height 19
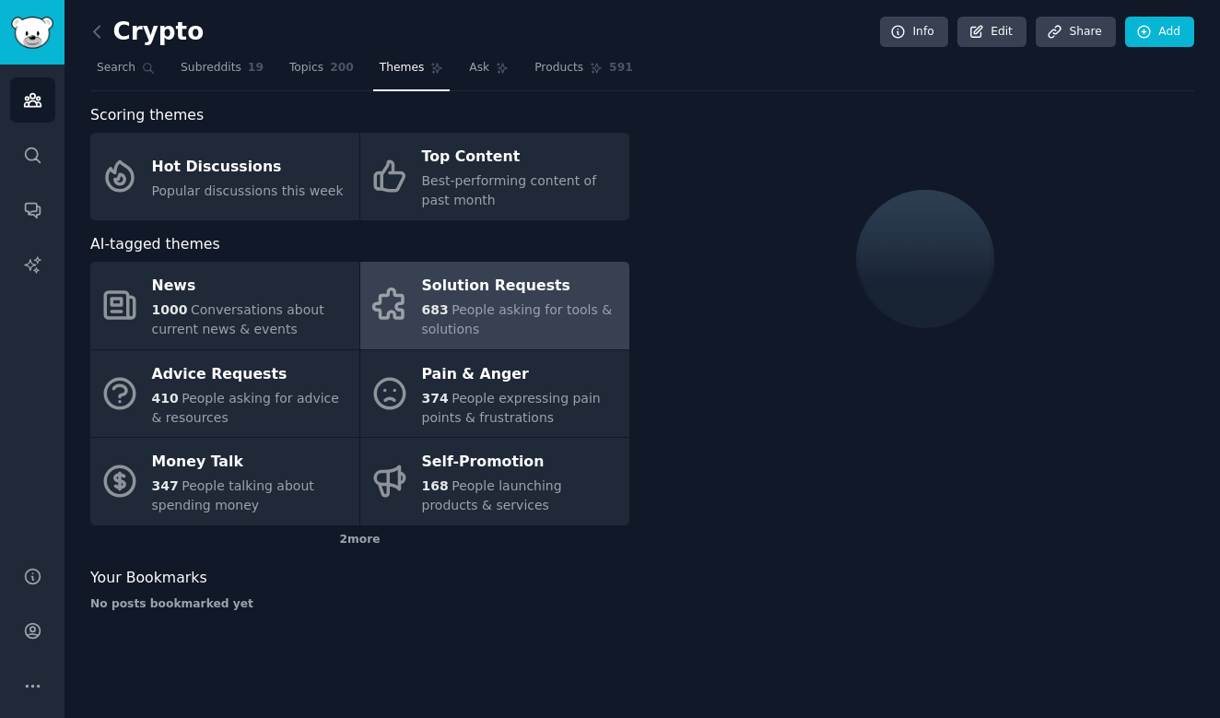
click at [522, 276] on div "Solution Requests" at bounding box center [521, 286] width 198 height 29
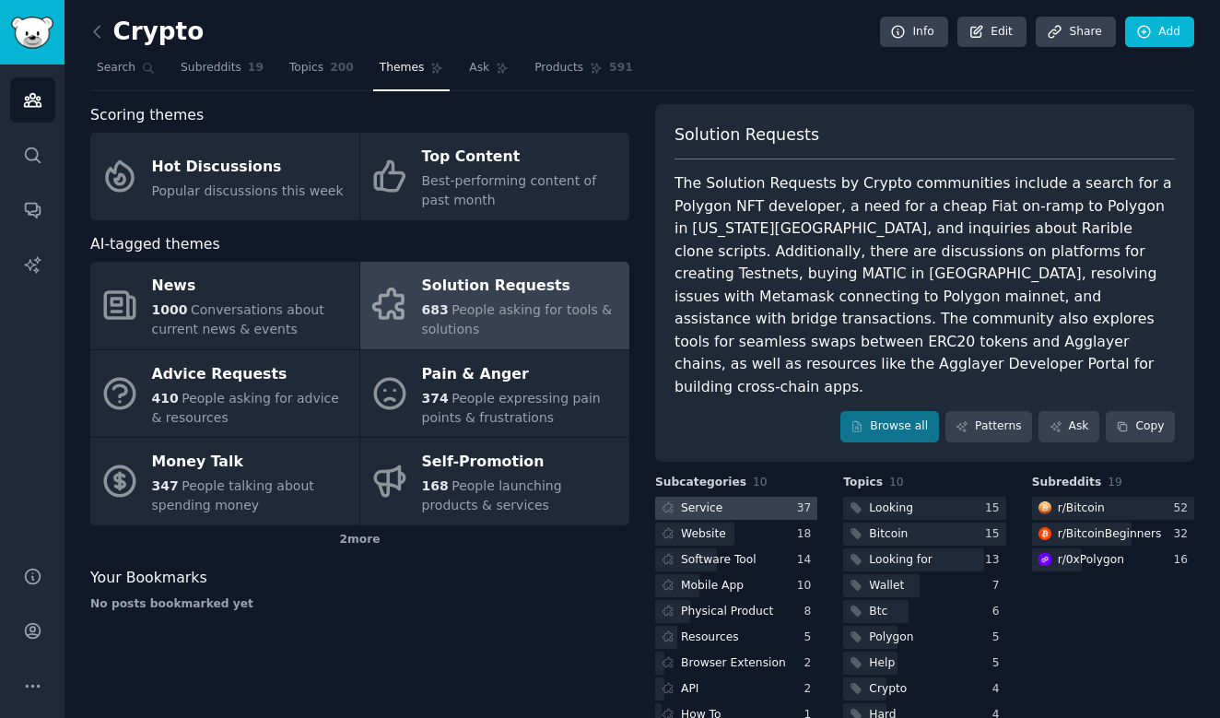
click at [762, 497] on div at bounding box center [736, 508] width 162 height 23
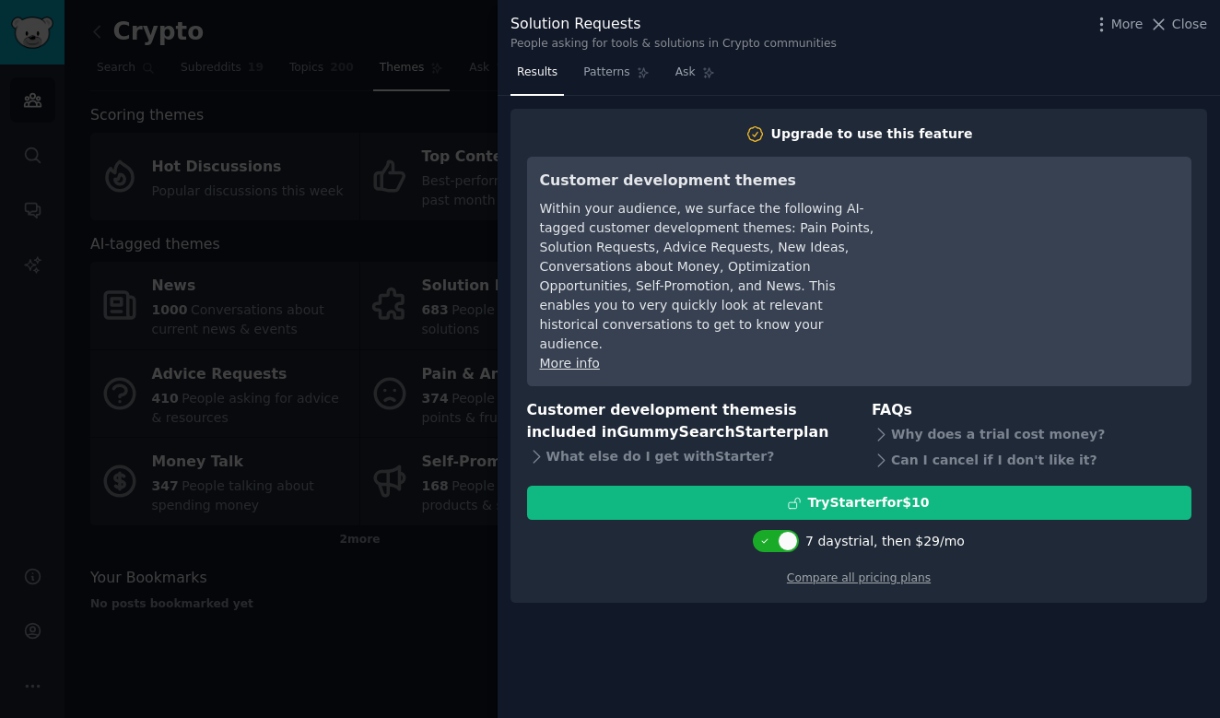
click at [443, 622] on div at bounding box center [610, 359] width 1220 height 718
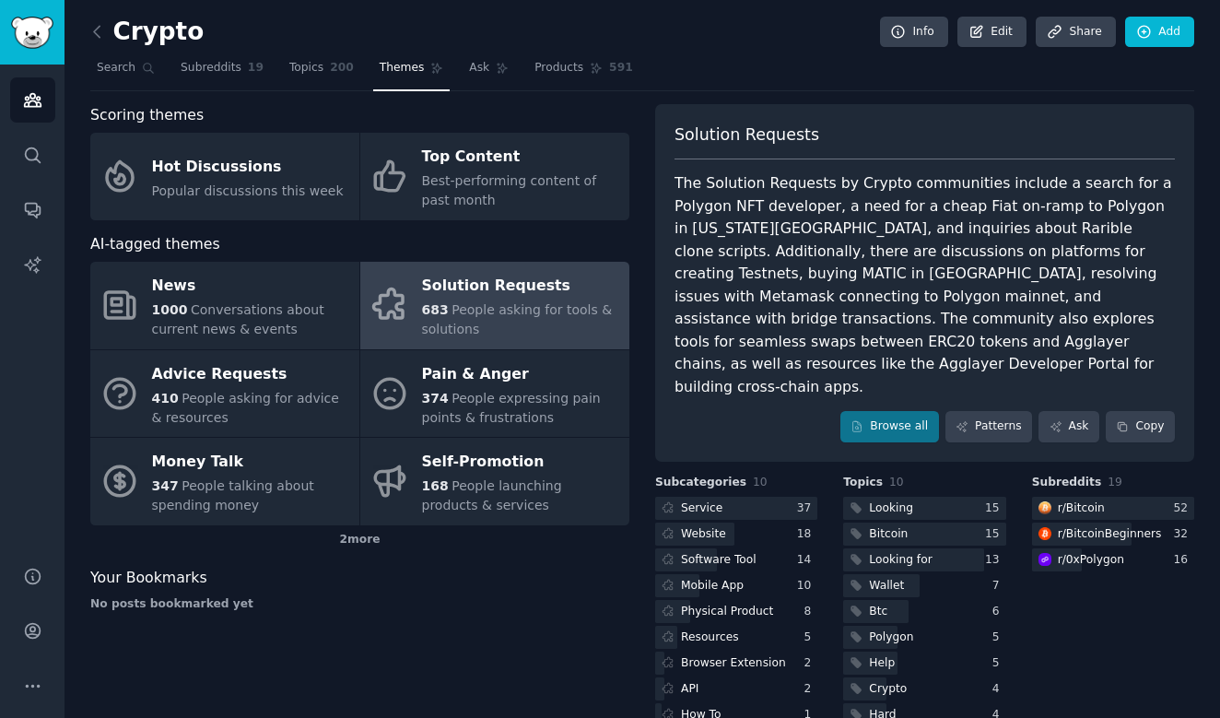
click at [49, 29] on img "Sidebar" at bounding box center [32, 33] width 42 height 32
